Goal: Transaction & Acquisition: Download file/media

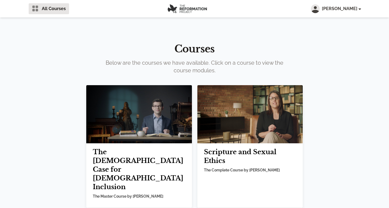
click at [140, 130] on img at bounding box center [139, 114] width 106 height 58
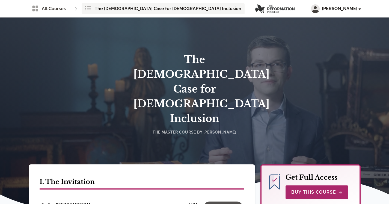
click at [341, 10] on span "[PERSON_NAME]" at bounding box center [341, 8] width 39 height 7
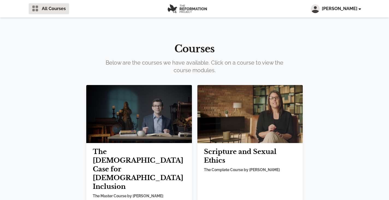
click at [337, 8] on span "[PERSON_NAME]" at bounding box center [341, 8] width 39 height 7
click at [320, 62] on link "Sign out" at bounding box center [334, 61] width 52 height 10
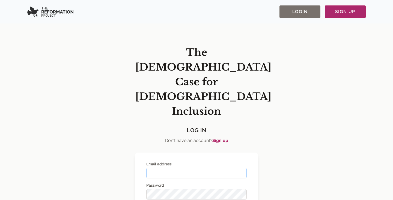
type input "**********"
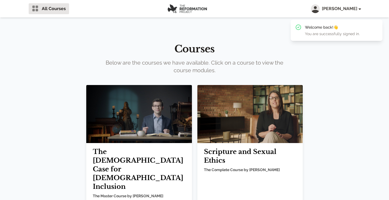
click at [140, 126] on img at bounding box center [139, 114] width 106 height 58
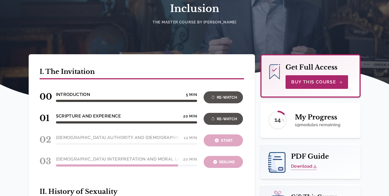
scroll to position [111, 0]
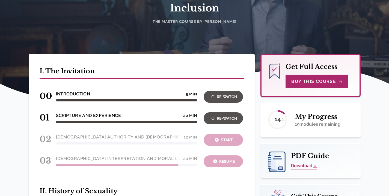
click at [303, 163] on link "Download" at bounding box center [304, 166] width 26 height 7
